Goal: Task Accomplishment & Management: Manage account settings

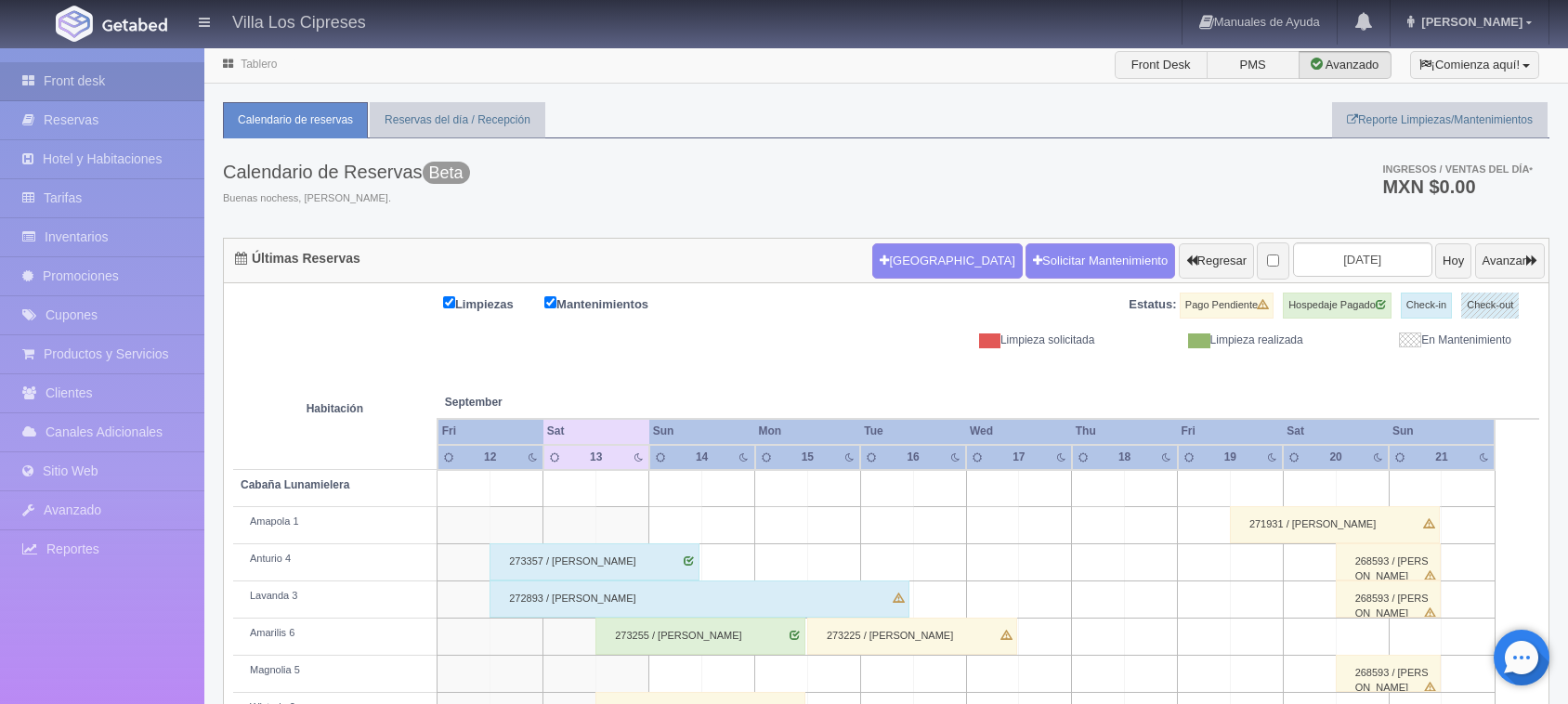
scroll to position [399, 0]
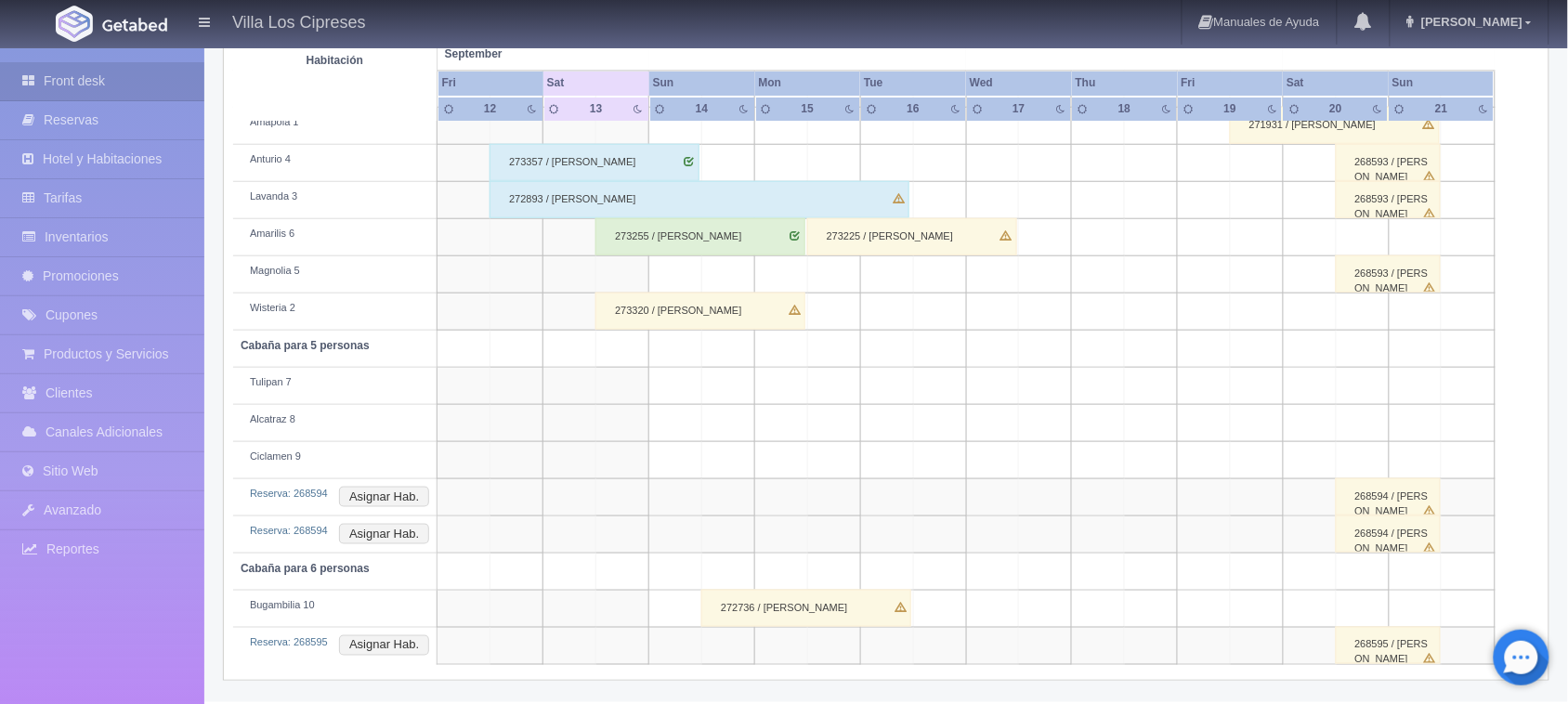
drag, startPoint x: 940, startPoint y: 161, endPoint x: 957, endPoint y: 150, distance: 20.2
click at [957, 150] on td at bounding box center [940, 164] width 53 height 38
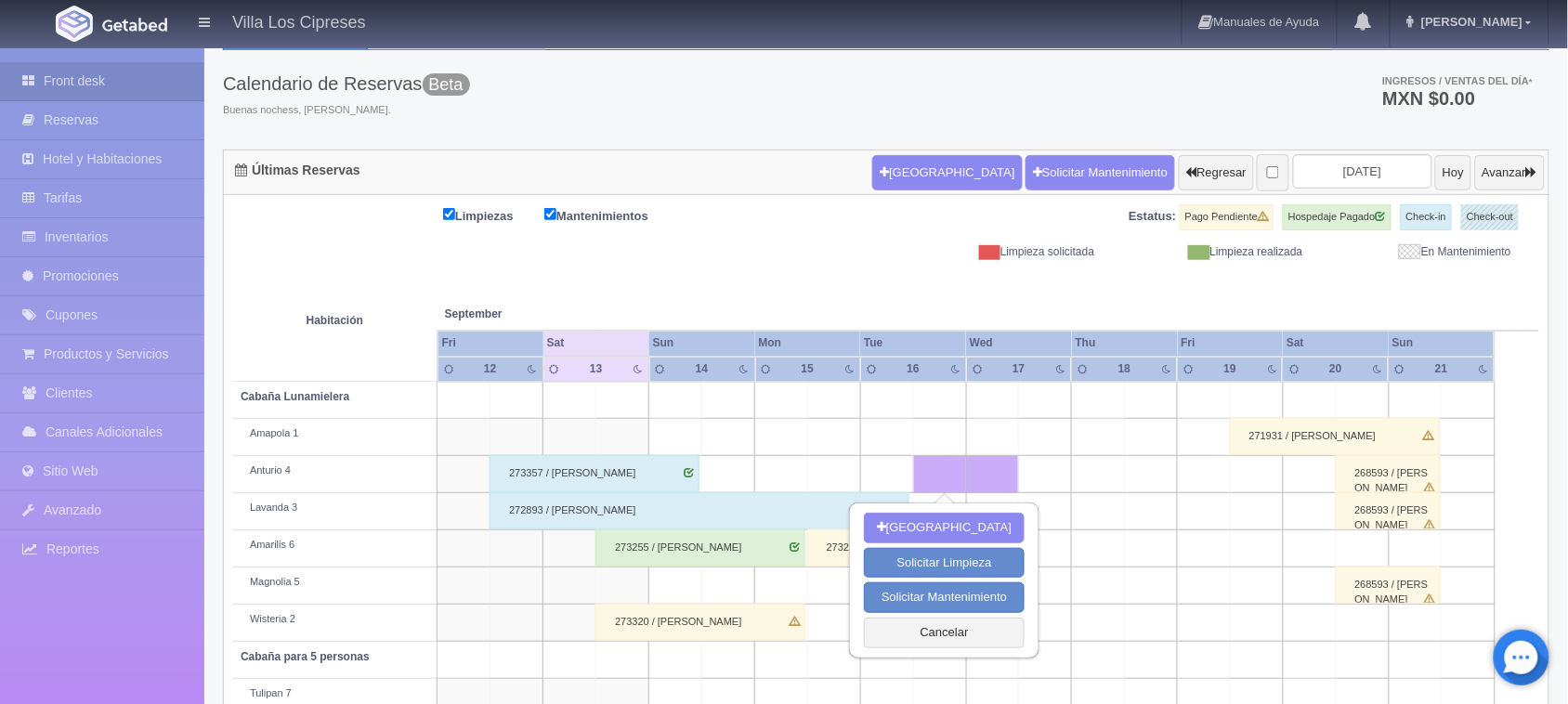
scroll to position [0, 0]
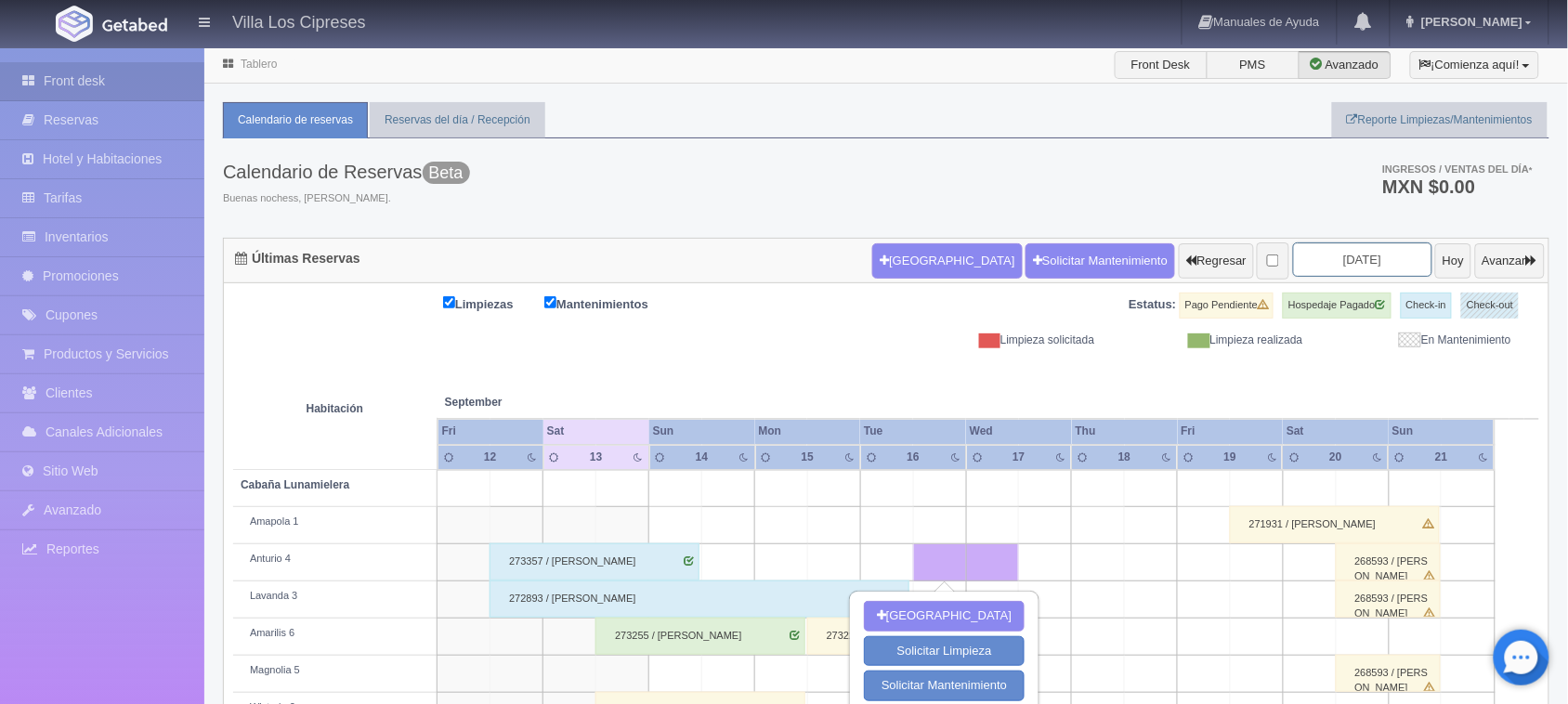
click at [1331, 253] on input "2025-09-14" at bounding box center [1362, 259] width 139 height 35
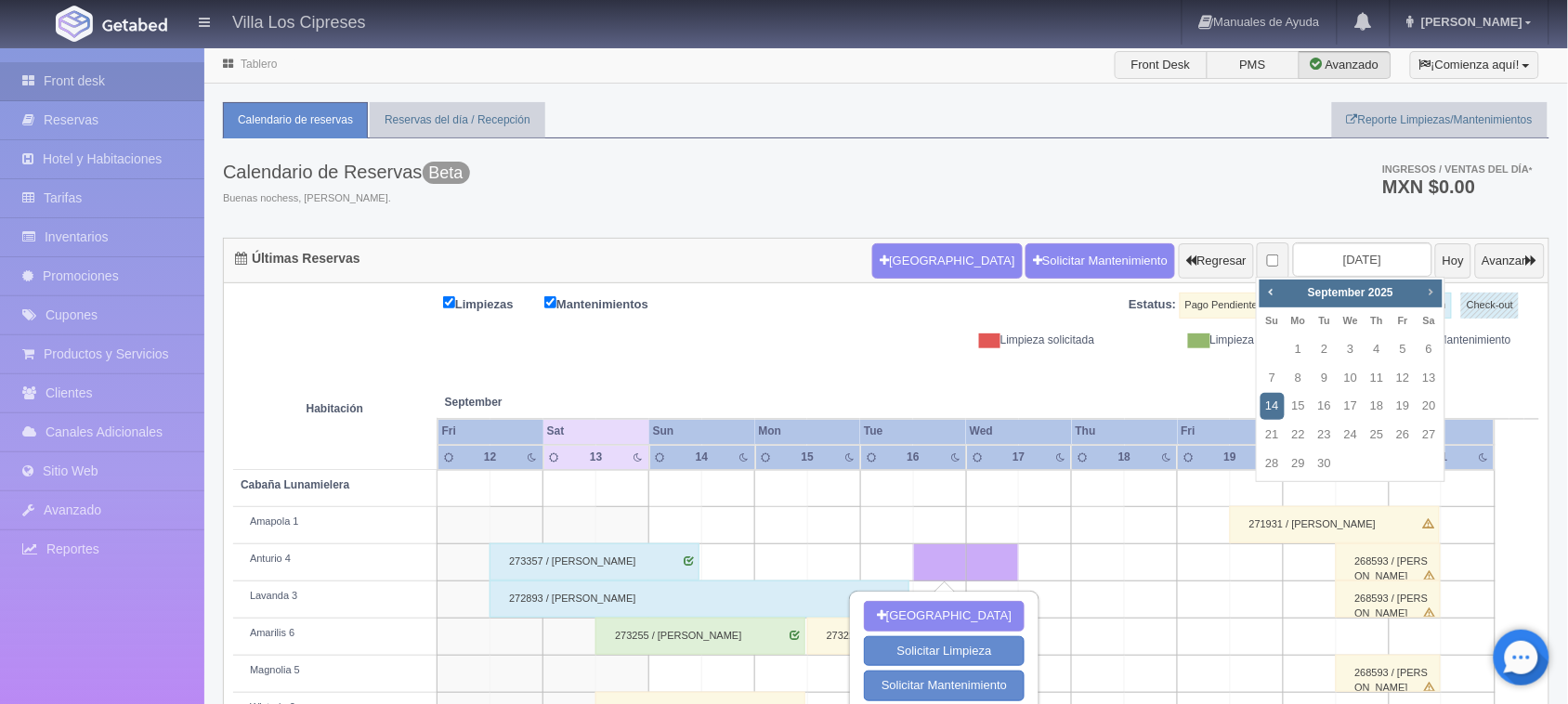
click at [1440, 282] on link "Next" at bounding box center [1431, 292] width 21 height 21
click at [1320, 386] on link "7" at bounding box center [1325, 378] width 24 height 27
type input "[DATE]"
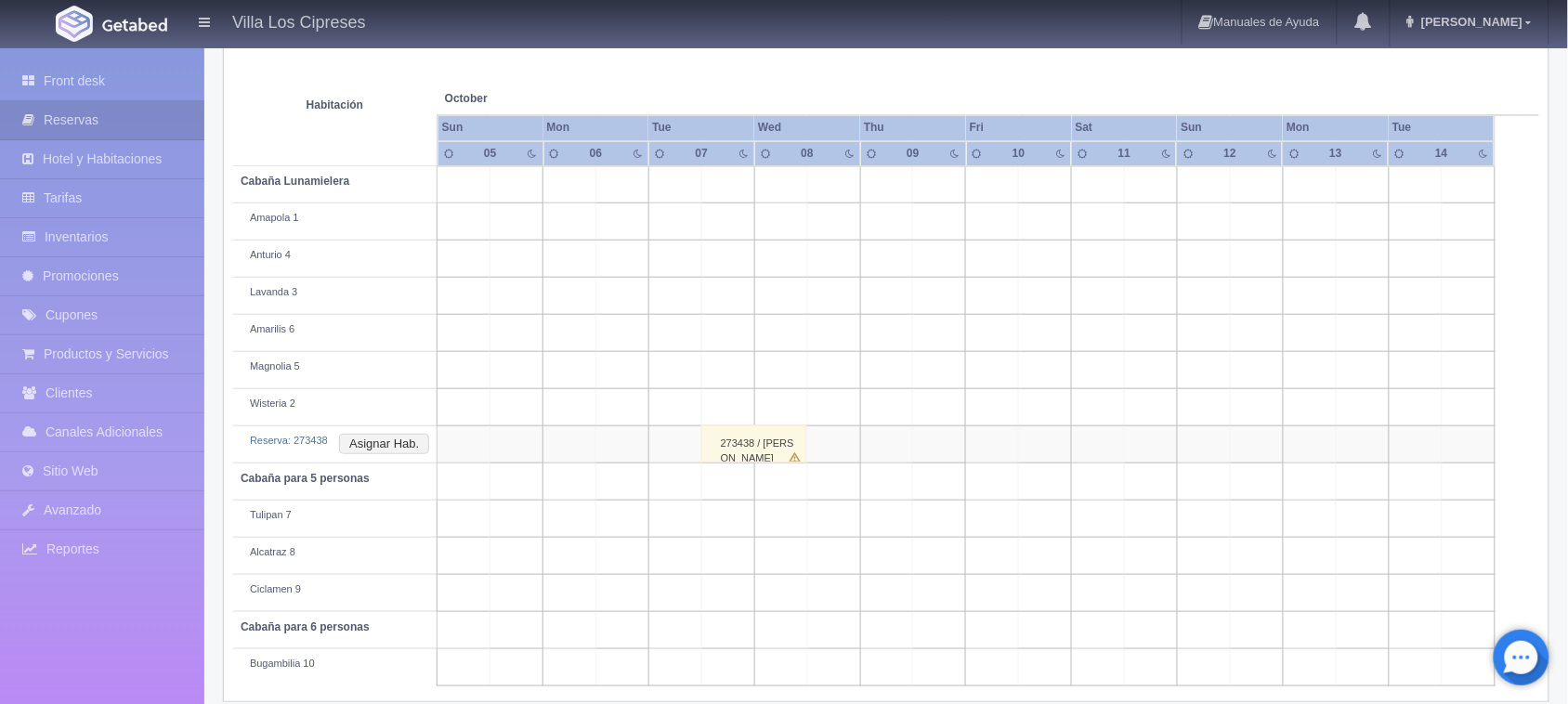
scroll to position [325, 0]
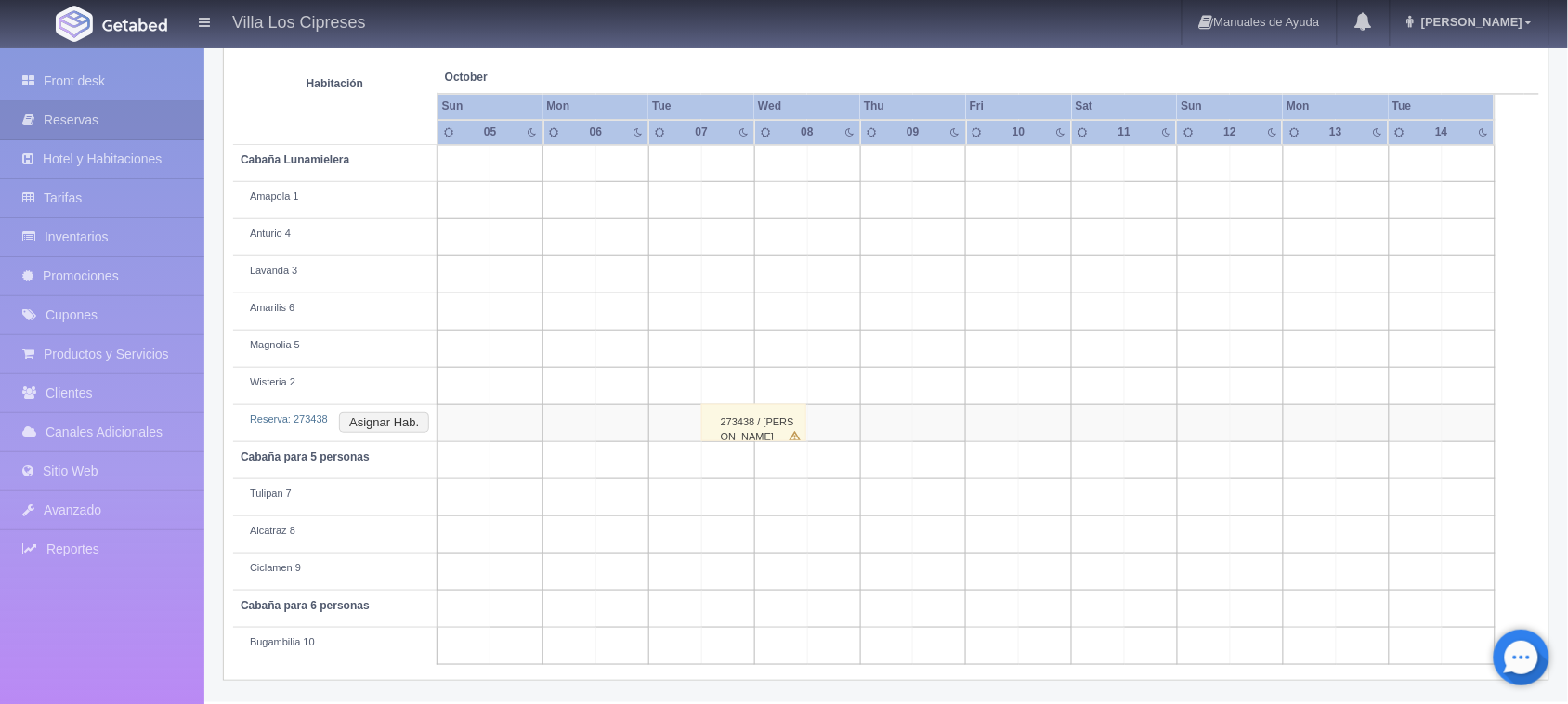
click at [780, 423] on div "273438 / Edgar Alejandro Centeno Rojas" at bounding box center [754, 423] width 105 height 38
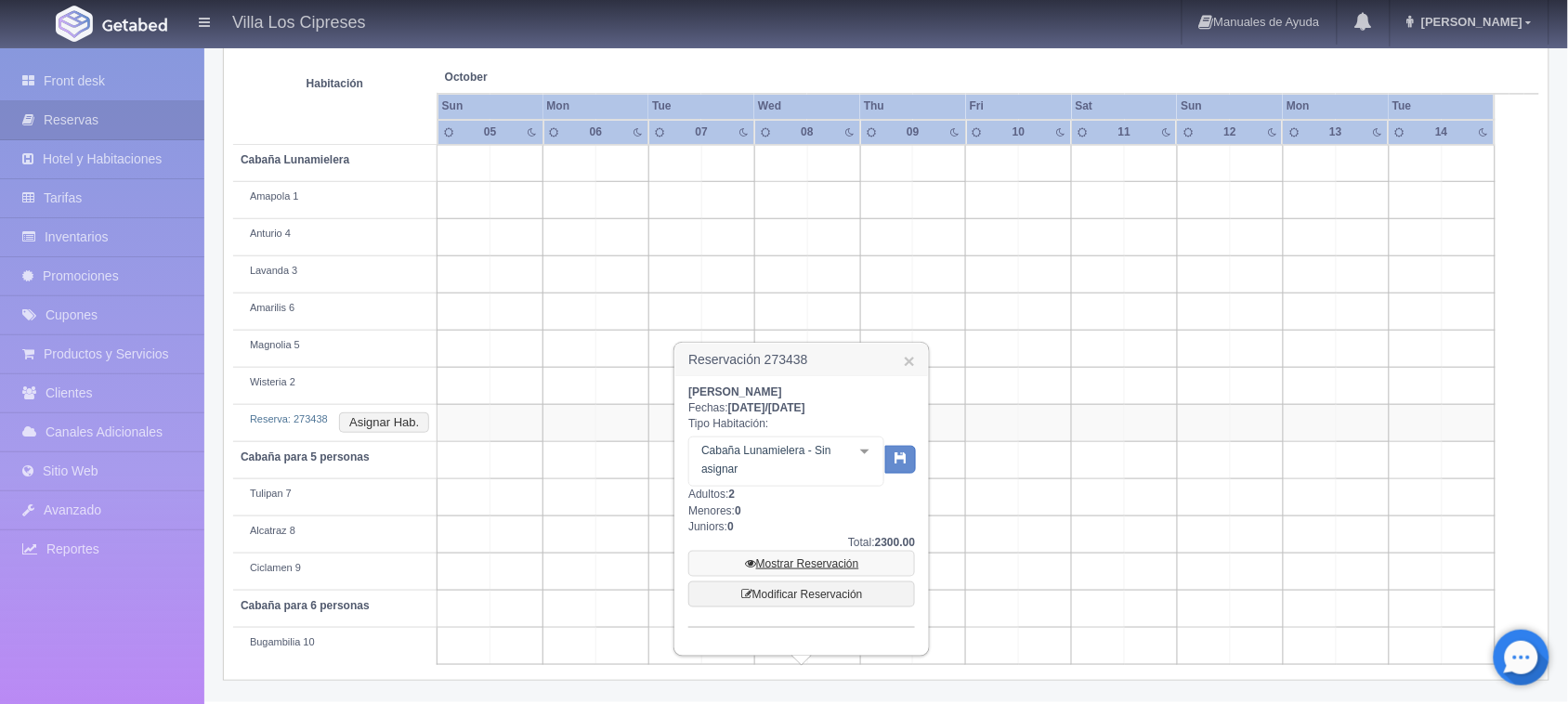
click at [781, 561] on link "Mostrar Reservación" at bounding box center [801, 564] width 226 height 26
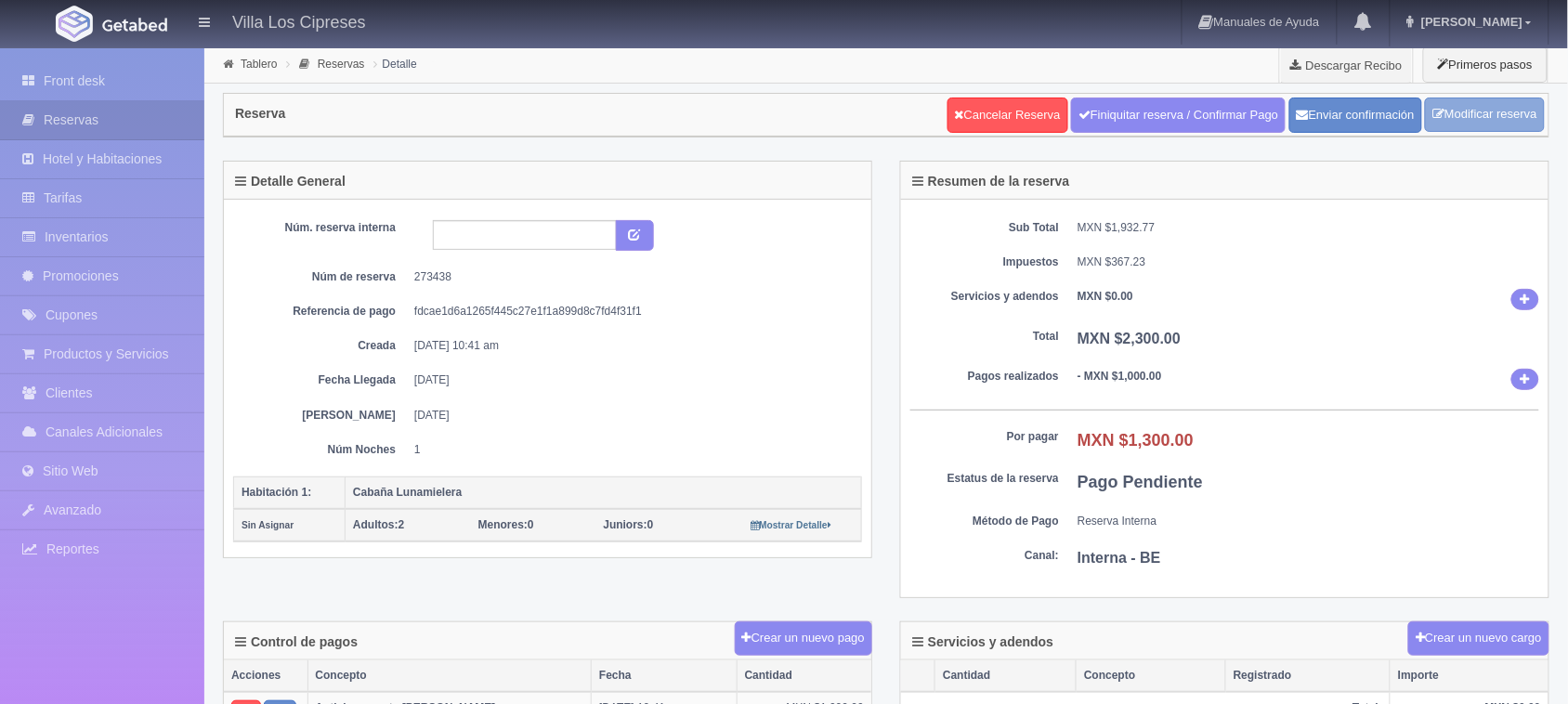
click at [1444, 116] on link "Modificar reserva" at bounding box center [1485, 115] width 120 height 35
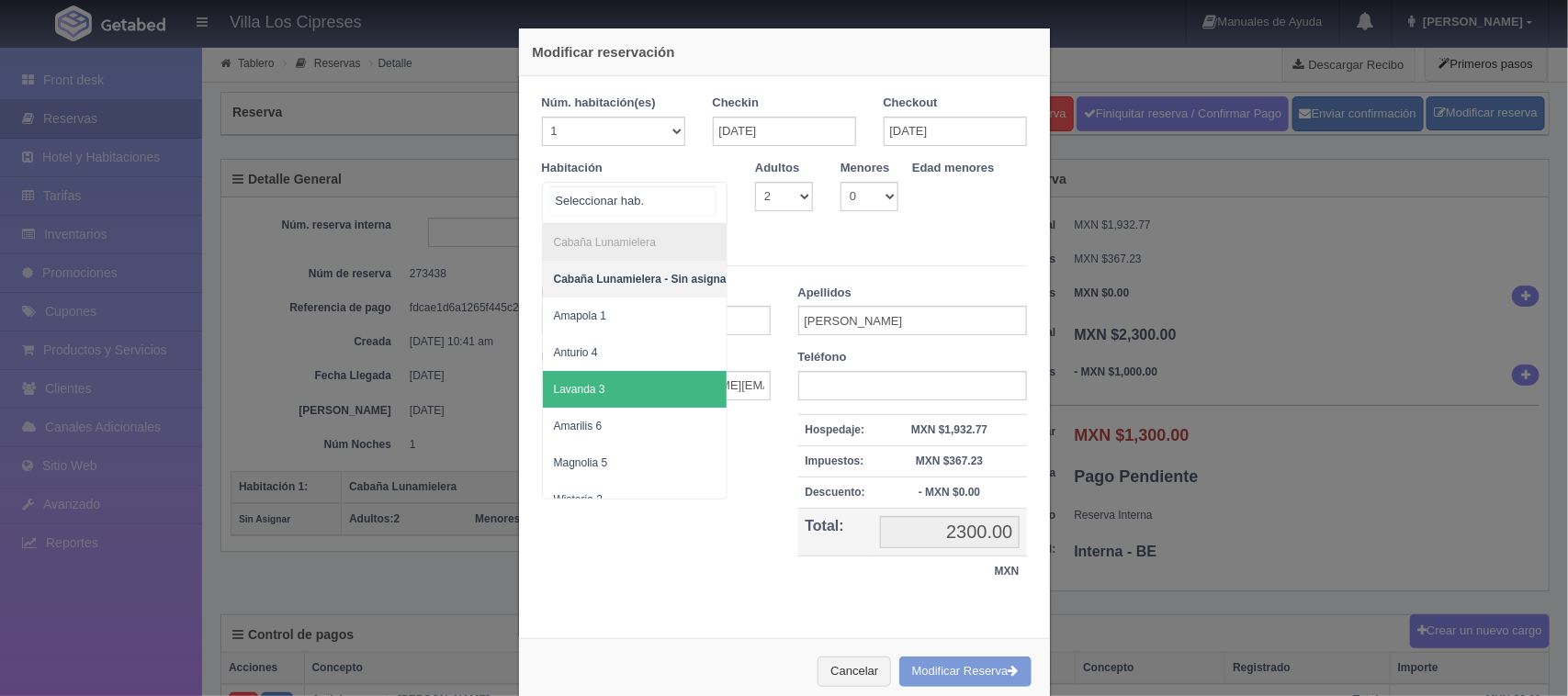
click at [607, 386] on span "Lavanda 3" at bounding box center [646, 390] width 208 height 37
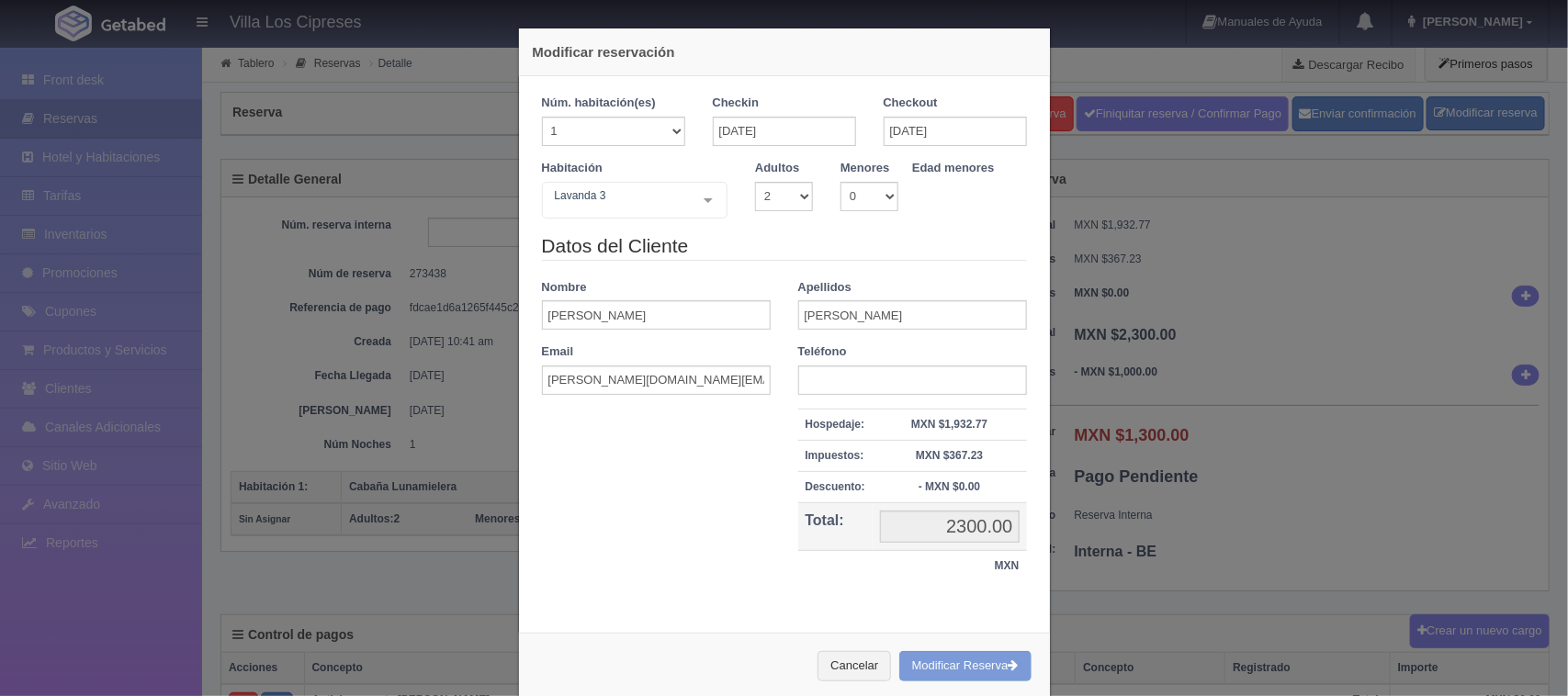
checkbox input "false"
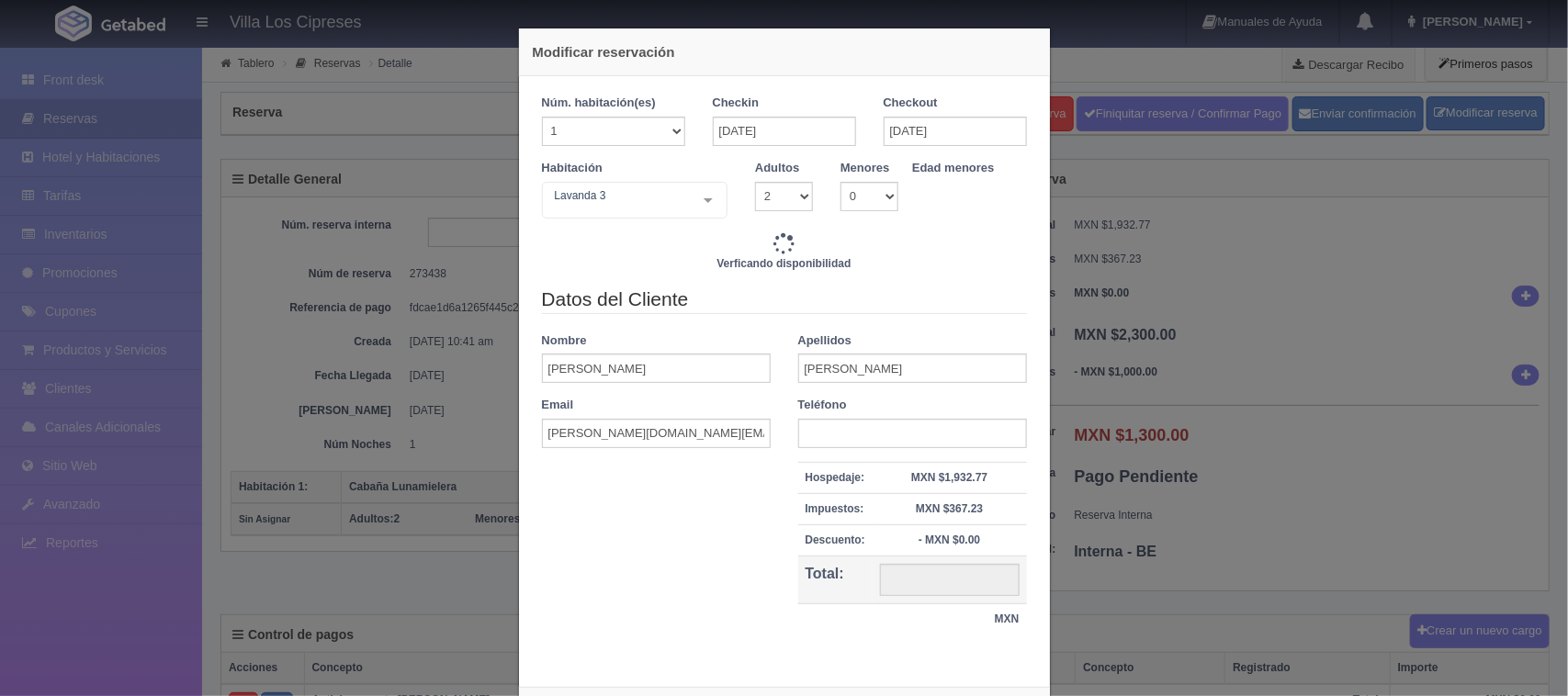
type input "2000.00"
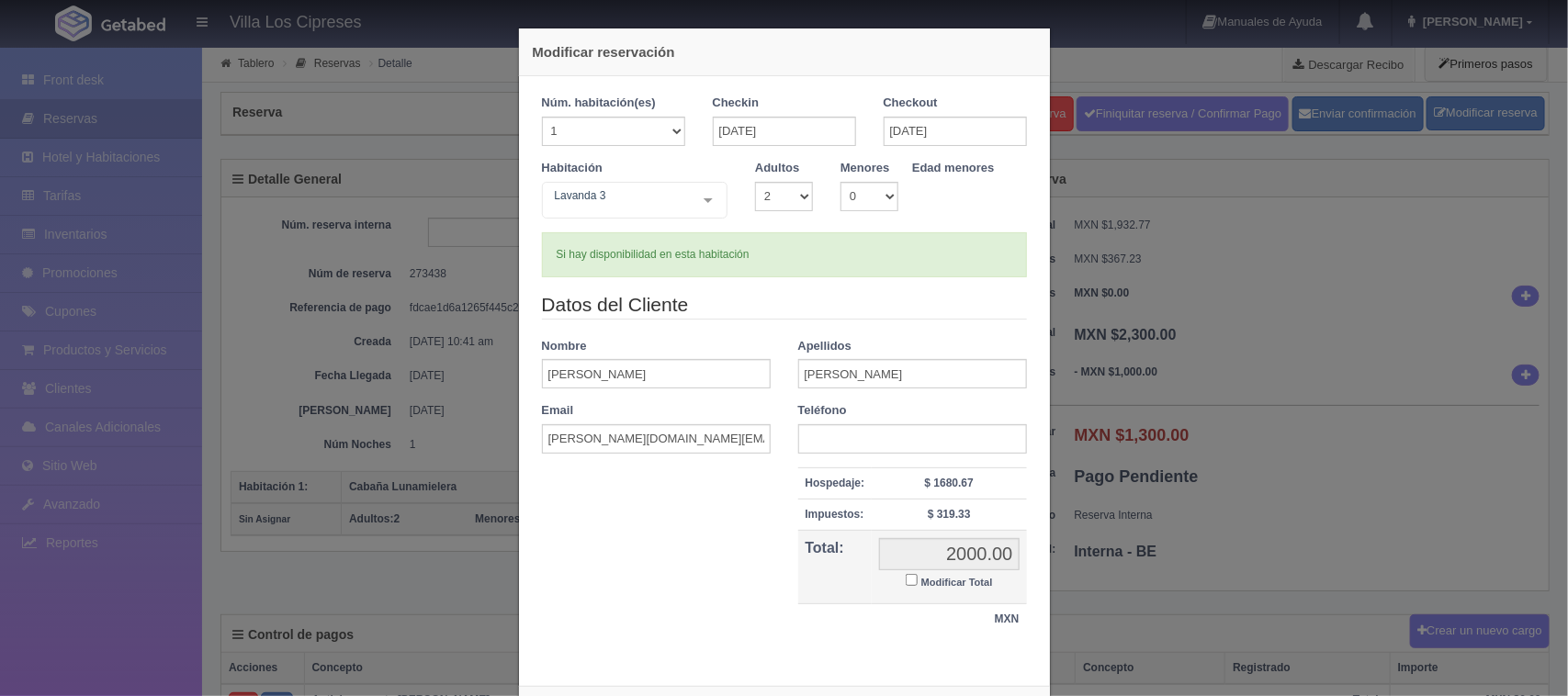
scroll to position [87, 0]
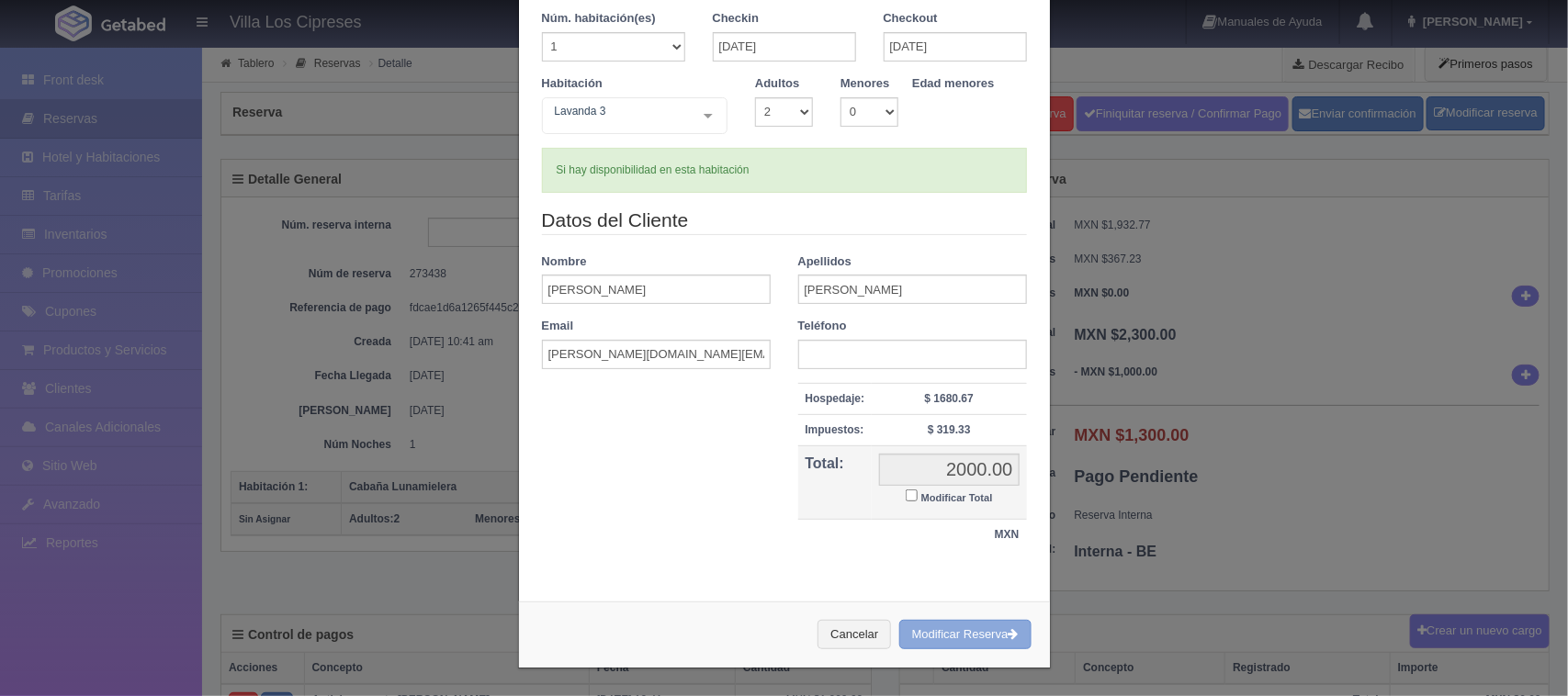
click at [961, 626] on button "Modificar Reserva" at bounding box center [965, 634] width 132 height 30
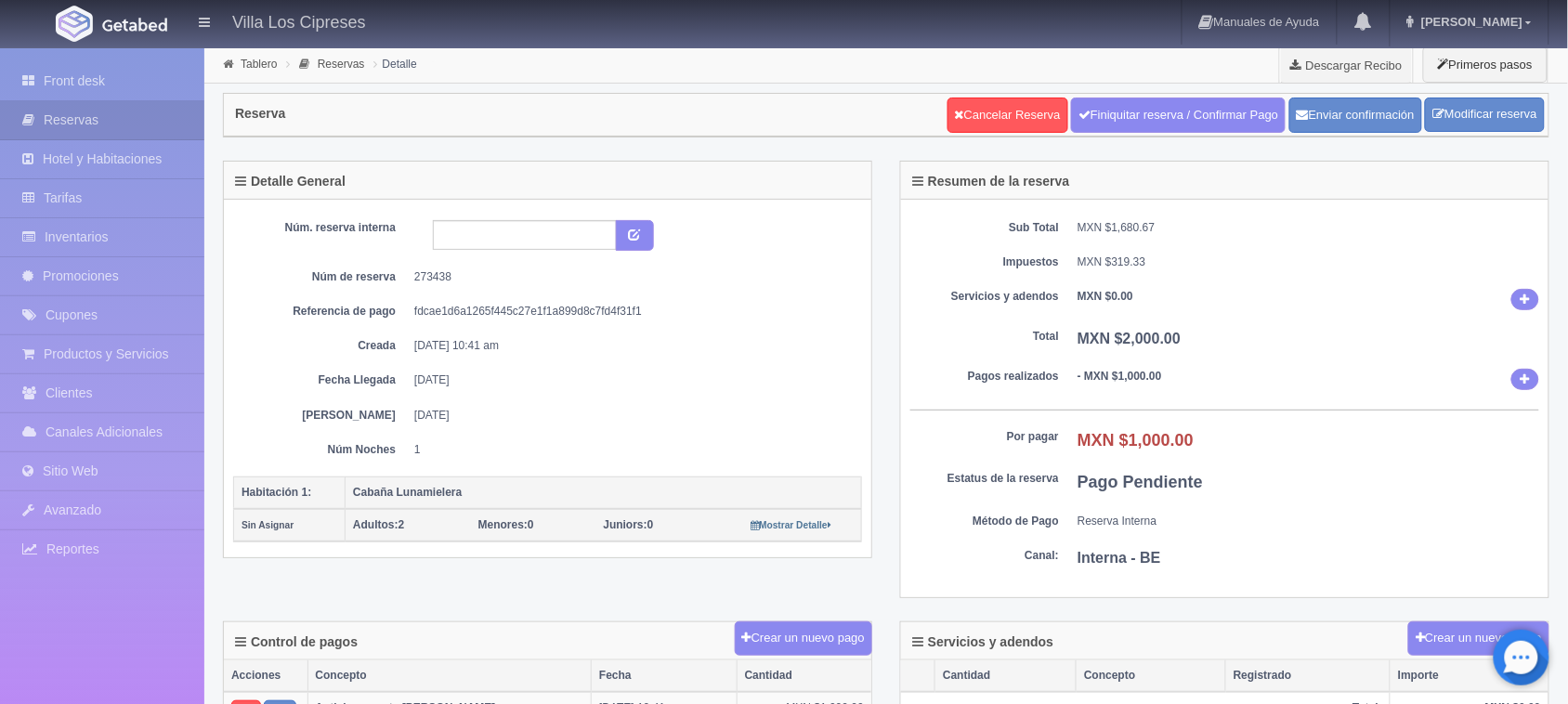
click at [103, 88] on link "Front desk" at bounding box center [102, 81] width 205 height 39
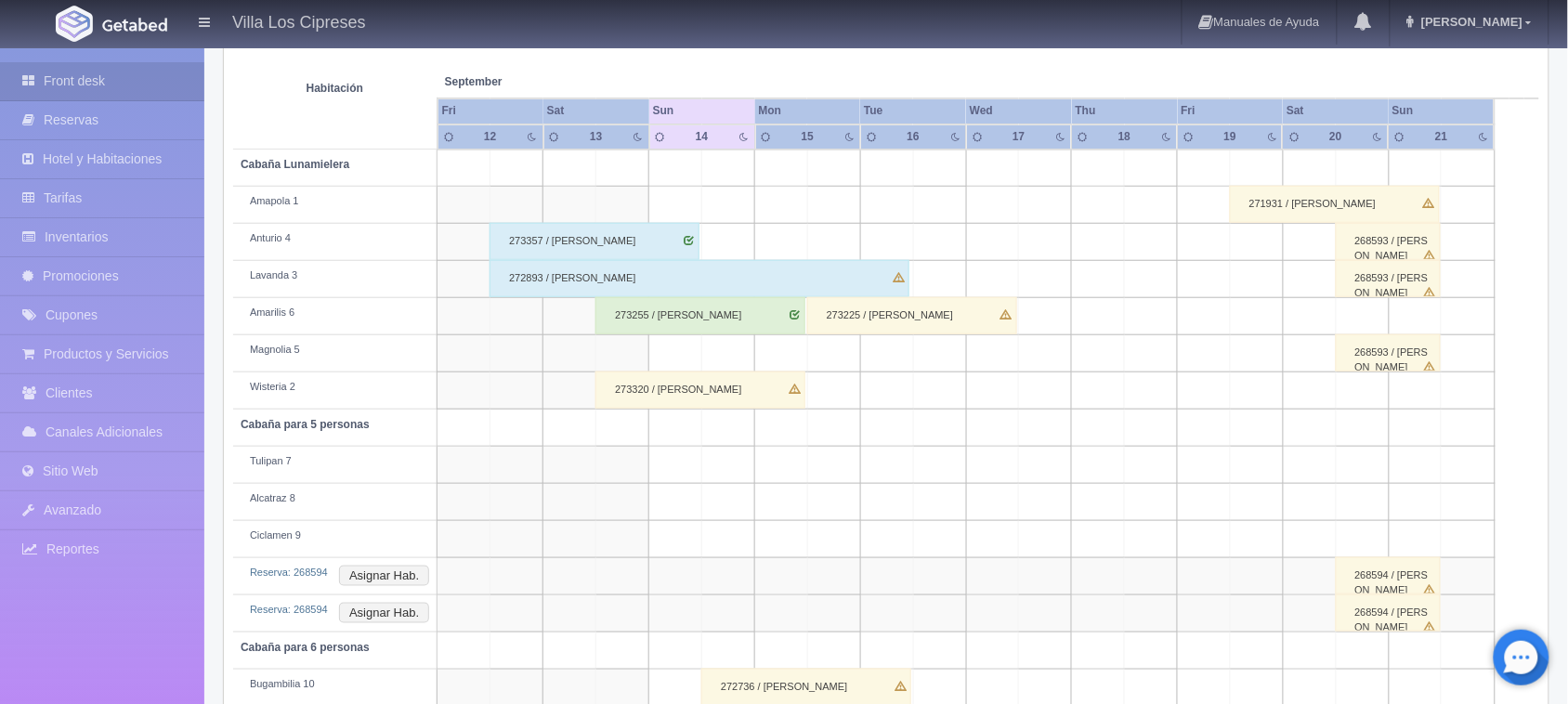
scroll to position [284, 0]
